Goal: Task Accomplishment & Management: Use online tool/utility

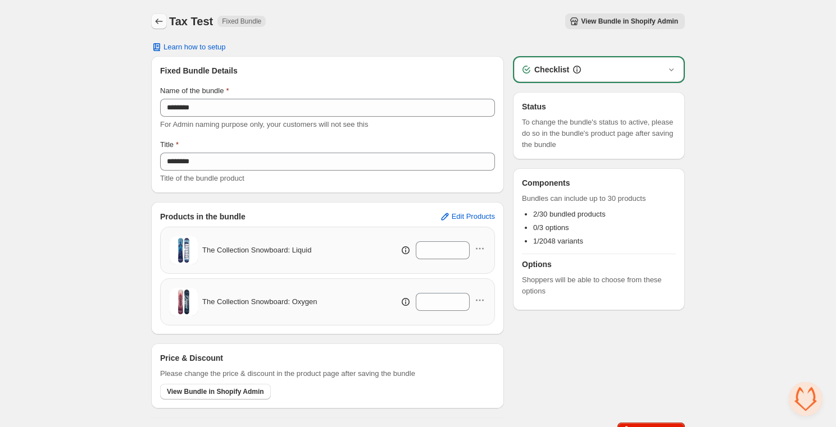
click at [158, 24] on icon "Back" at bounding box center [158, 21] width 11 height 11
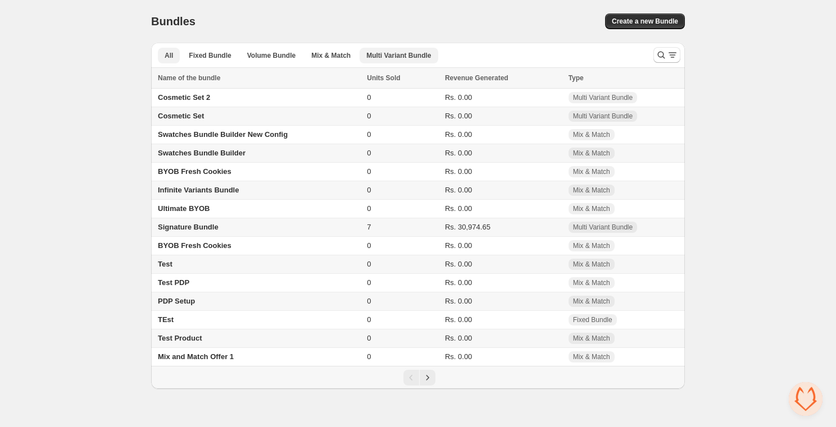
click at [413, 53] on span "Multi Variant Bundle" at bounding box center [398, 55] width 65 height 9
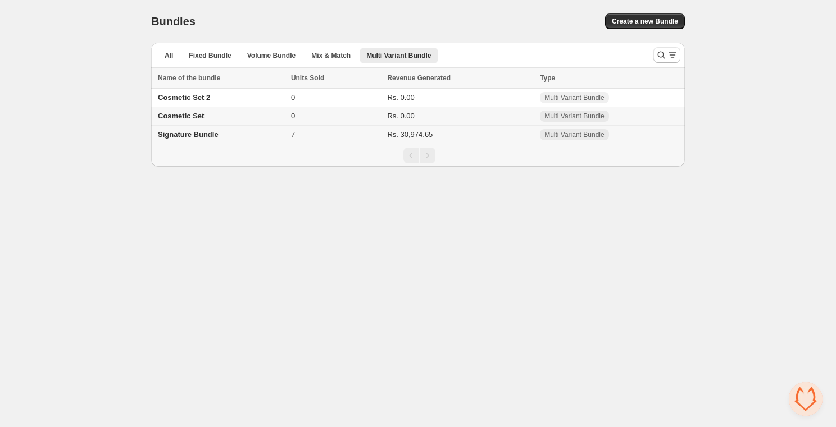
click at [210, 140] on div "Signature Bundle" at bounding box center [221, 134] width 126 height 11
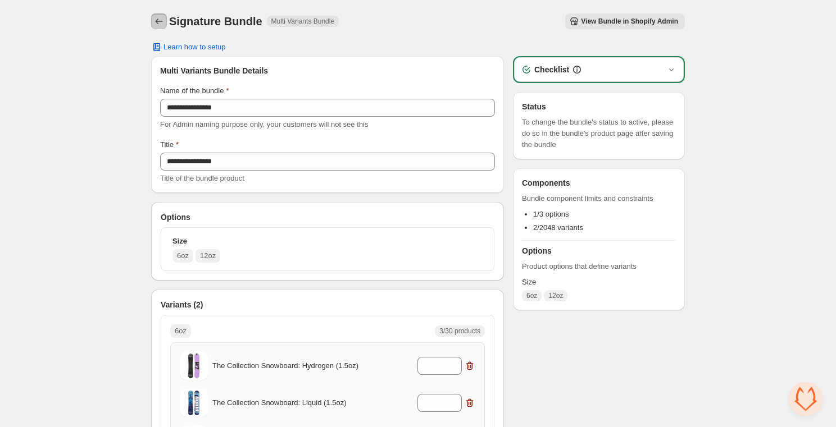
click at [162, 19] on icon "Back" at bounding box center [158, 21] width 11 height 11
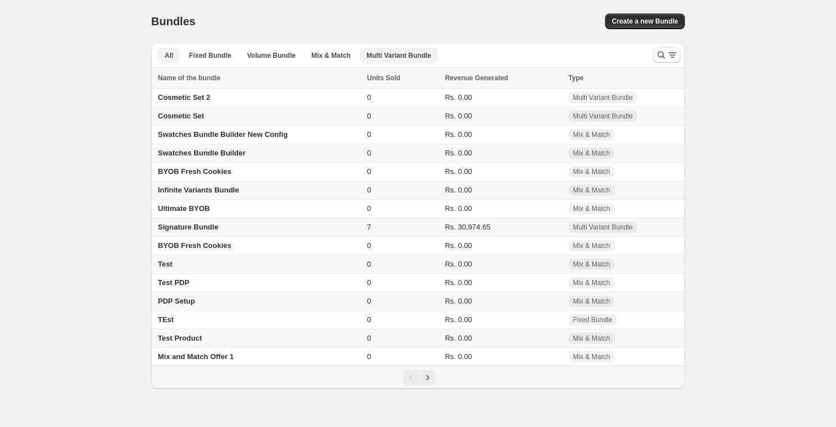
click at [404, 51] on span "Multi Variant Bundle" at bounding box center [398, 55] width 65 height 9
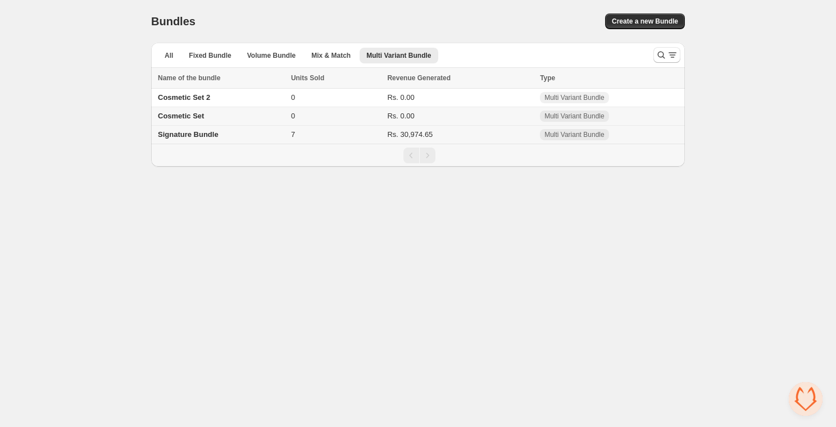
click at [195, 139] on span "Signature Bundle" at bounding box center [188, 134] width 61 height 8
